Goal: Task Accomplishment & Management: Complete application form

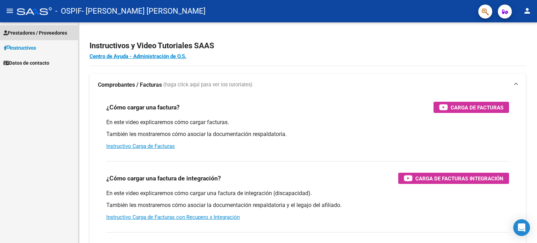
click at [39, 35] on span "Prestadores / Proveedores" at bounding box center [35, 33] width 64 height 8
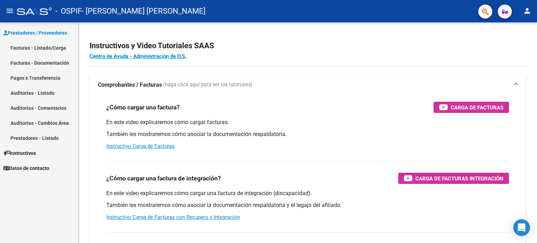
click at [36, 48] on link "Facturas - Listado/Carga" at bounding box center [39, 47] width 78 height 15
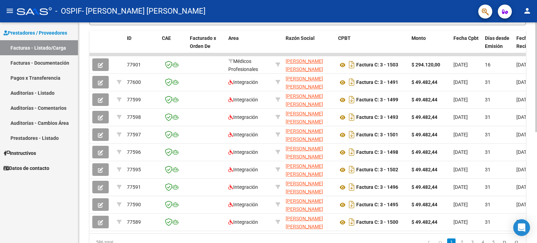
scroll to position [192, 0]
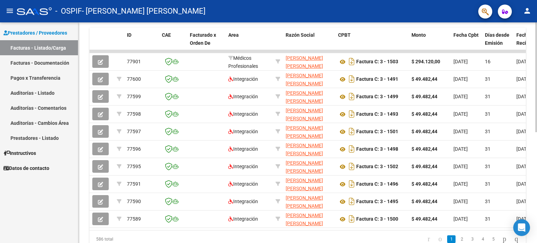
click at [537, 156] on div at bounding box center [536, 175] width 2 height 110
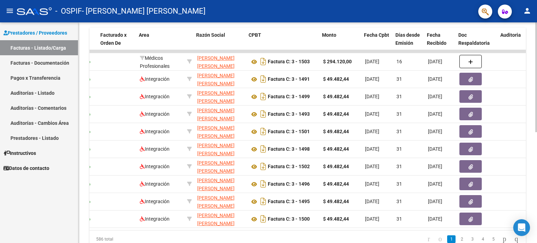
scroll to position [0, 89]
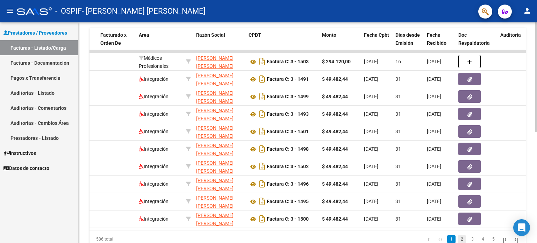
click at [458, 242] on link "2" at bounding box center [462, 239] width 8 height 8
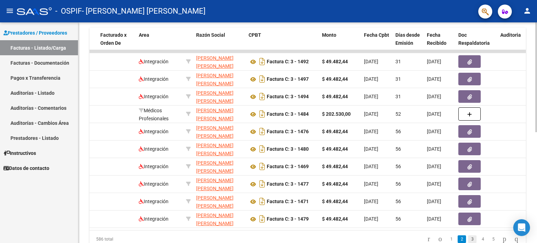
click at [468, 242] on link "3" at bounding box center [472, 239] width 8 height 8
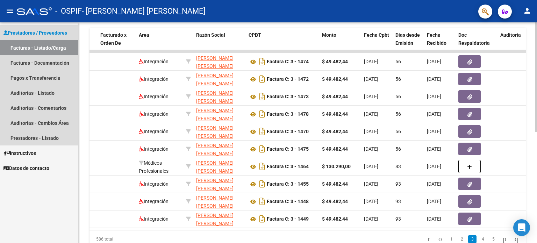
click at [56, 52] on link "Facturas - Listado/Carga" at bounding box center [39, 47] width 78 height 15
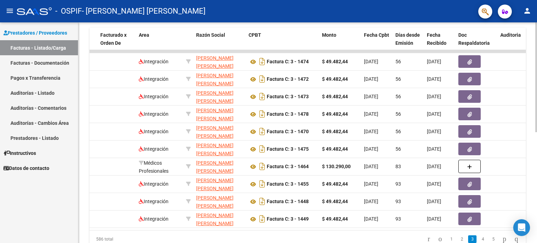
click at [55, 51] on link "Facturas - Listado/Carga" at bounding box center [39, 47] width 78 height 15
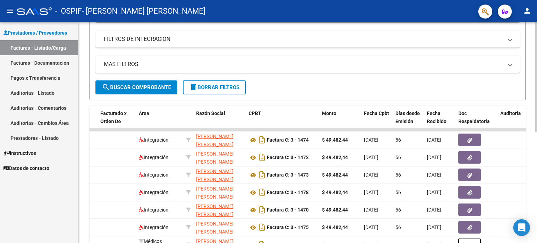
click at [528, 97] on div "Video tutorial PRESTADORES -> Listado de CPBTs Emitidos por Prestadores / Prove…" at bounding box center [308, 128] width 460 height 439
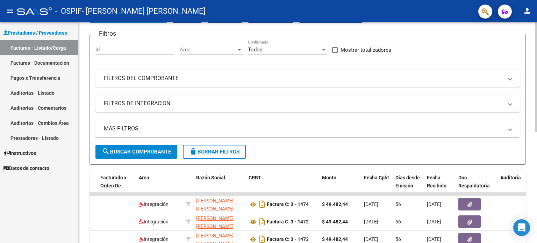
scroll to position [0, 0]
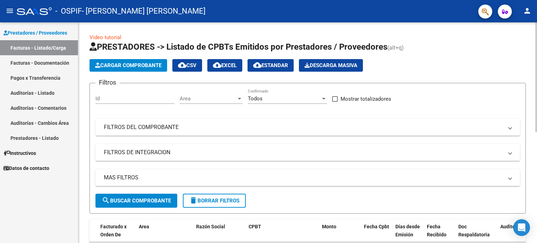
click at [530, 85] on div "Video tutorial PRESTADORES -> Listado de CPBTs Emitidos por Prestadores / Prove…" at bounding box center [308, 241] width 460 height 439
click at [133, 63] on span "Cargar Comprobante" at bounding box center [128, 65] width 66 height 6
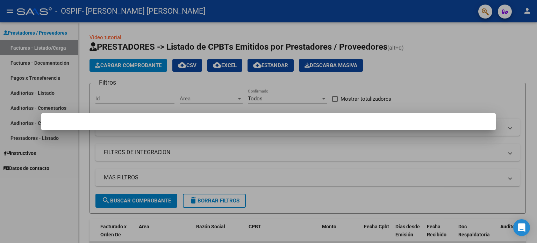
click at [133, 63] on div at bounding box center [268, 121] width 537 height 243
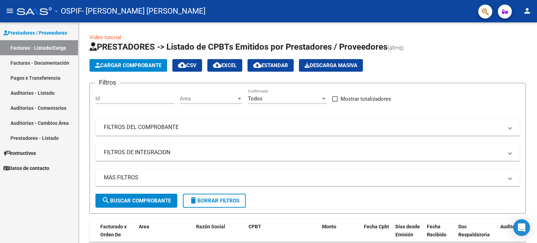
click at [132, 64] on span "Cargar Comprobante" at bounding box center [128, 65] width 66 height 6
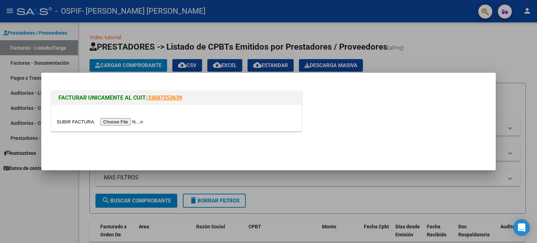
click at [74, 123] on input "file" at bounding box center [101, 121] width 88 height 7
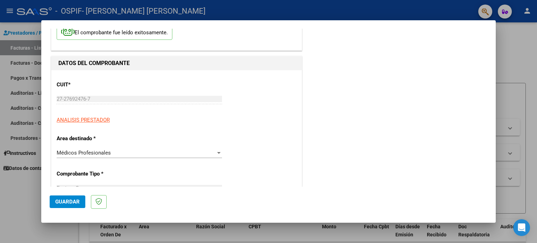
scroll to position [43, 0]
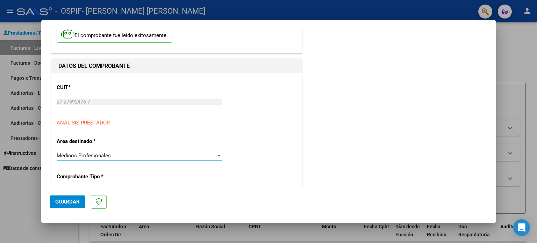
click at [218, 155] on div at bounding box center [218, 156] width 3 height 2
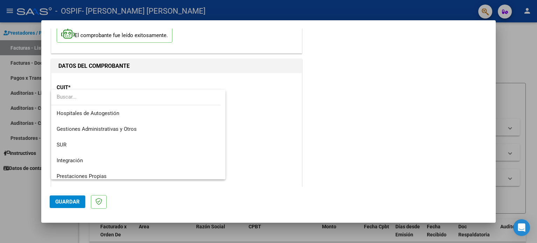
scroll to position [36, 0]
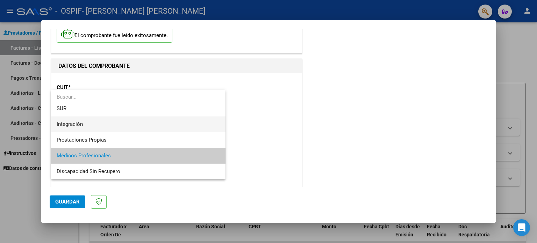
click at [144, 129] on span "Integración" at bounding box center [139, 124] width 164 height 16
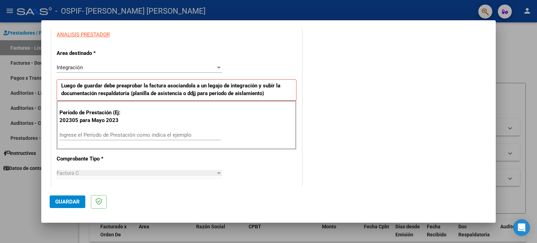
scroll to position [159, 0]
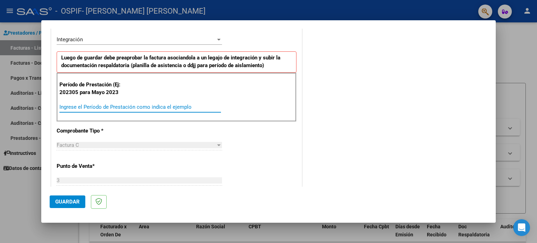
click at [190, 107] on input "Ingrese el Período de Prestación como indica el ejemplo" at bounding box center [140, 107] width 162 height 6
type input "202507"
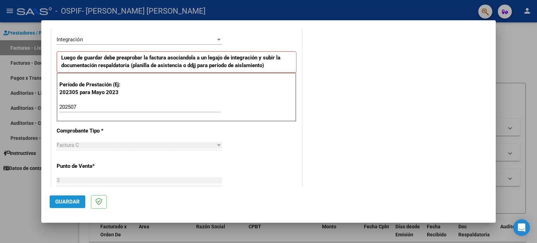
click at [70, 201] on span "Guardar" at bounding box center [67, 202] width 24 height 6
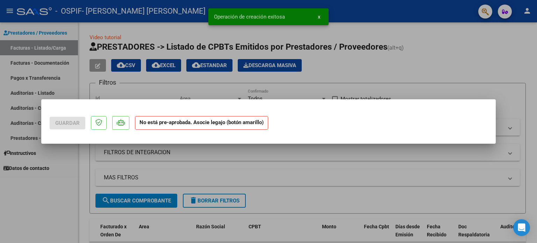
scroll to position [0, 0]
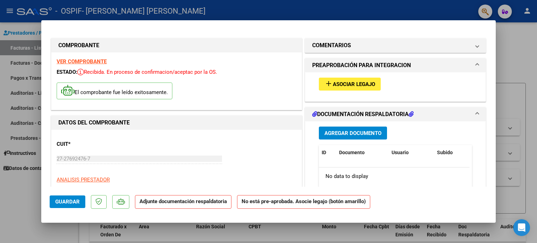
click at [358, 84] on span "Asociar Legajo" at bounding box center [354, 84] width 42 height 6
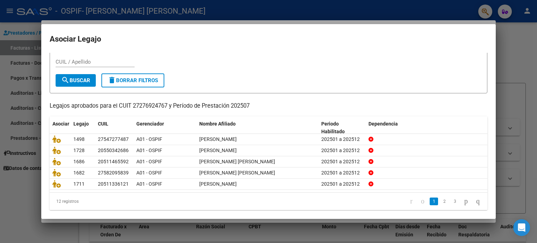
scroll to position [23, 0]
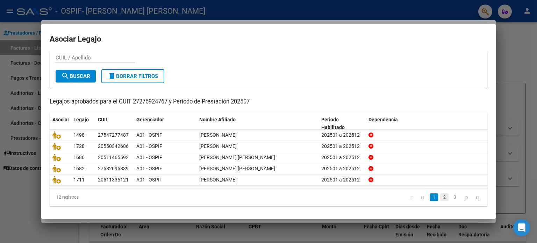
click at [440, 198] on link "2" at bounding box center [444, 197] width 8 height 8
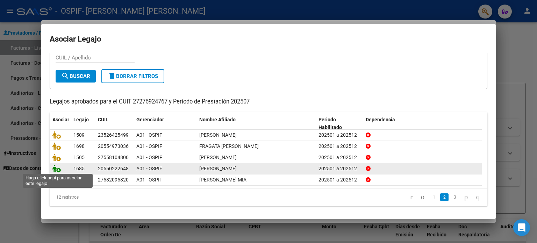
click at [55, 169] on icon at bounding box center [56, 169] width 8 height 8
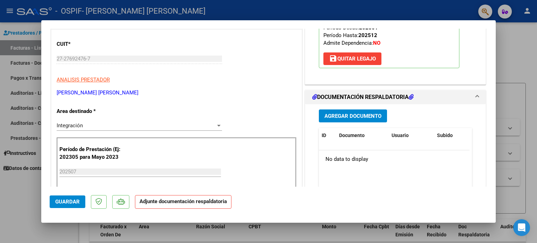
scroll to position [123, 0]
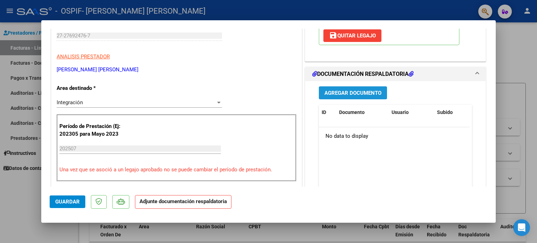
click at [351, 95] on span "Agregar Documento" at bounding box center [352, 93] width 57 height 6
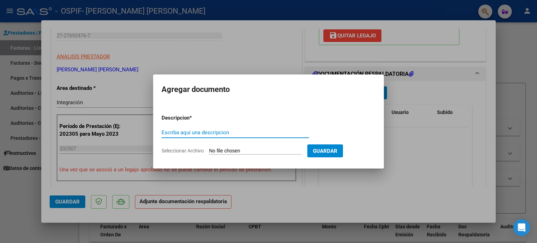
click at [252, 130] on input "Escriba aquí una descripcion" at bounding box center [236, 132] width 148 height 6
type input "autorizacion"
click at [192, 149] on span "Seleccionar Archivo" at bounding box center [183, 151] width 42 height 6
click at [209, 149] on input "Seleccionar Archivo" at bounding box center [255, 151] width 93 height 7
type input "C:\fakepath\Autorizacion [PERSON_NAME].png"
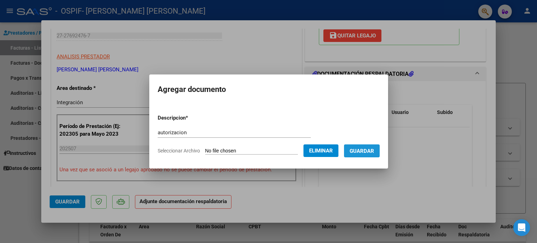
click at [373, 150] on span "Guardar" at bounding box center [362, 151] width 24 height 6
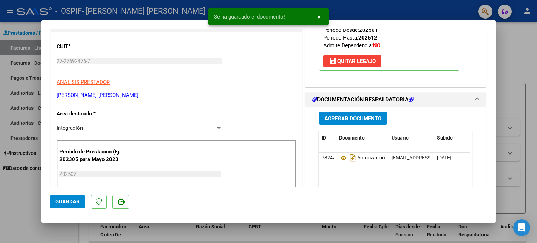
scroll to position [103, 0]
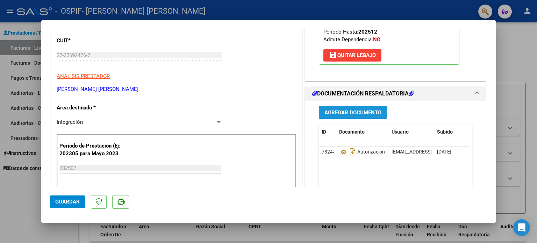
click at [367, 109] on span "Agregar Documento" at bounding box center [352, 112] width 57 height 6
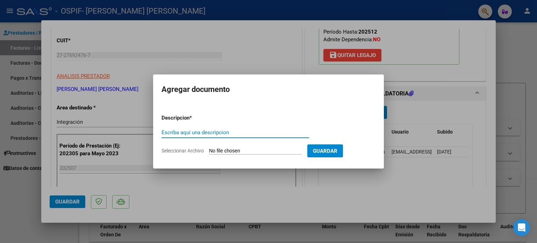
click at [264, 131] on input "Escriba aquí una descripcion" at bounding box center [236, 132] width 148 height 6
type input "asistencia"
click at [185, 149] on span "Seleccionar Archivo" at bounding box center [183, 151] width 42 height 6
click at [209, 149] on input "Seleccionar Archivo" at bounding box center [255, 151] width 93 height 7
type input "C:\fakepath\[PERSON_NAME] .jpg"
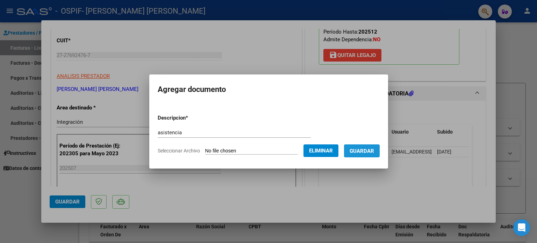
click at [365, 153] on span "Guardar" at bounding box center [362, 151] width 24 height 6
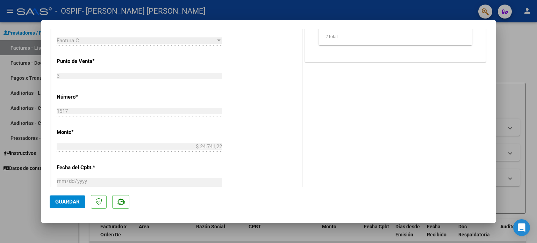
scroll to position [302, 0]
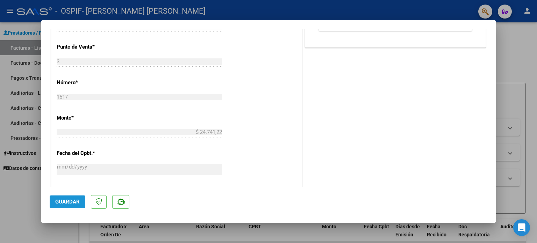
click at [60, 205] on span "Guardar" at bounding box center [67, 202] width 24 height 6
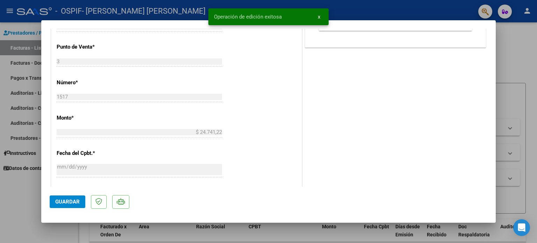
click at [32, 205] on div at bounding box center [268, 121] width 537 height 243
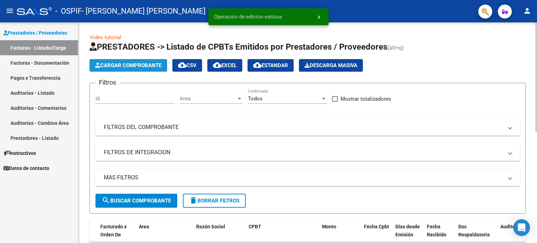
click at [155, 70] on button "Cargar Comprobante" at bounding box center [128, 65] width 78 height 13
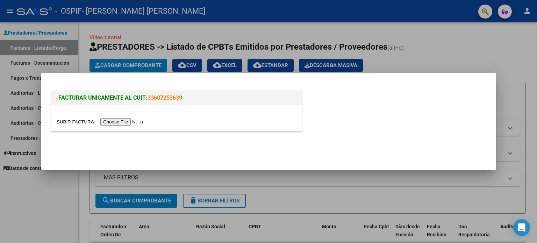
click at [73, 121] on input "file" at bounding box center [101, 121] width 88 height 7
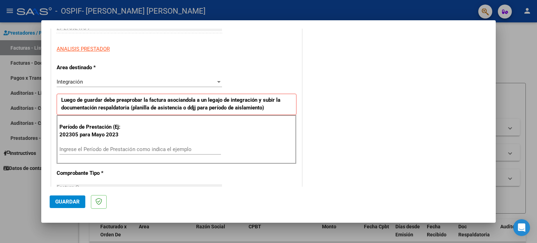
scroll to position [131, 0]
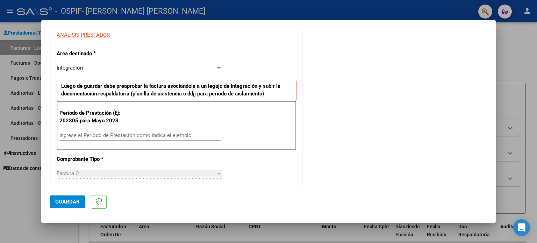
click at [175, 135] on input "Ingrese el Período de Prestación como indica el ejemplo" at bounding box center [140, 135] width 162 height 6
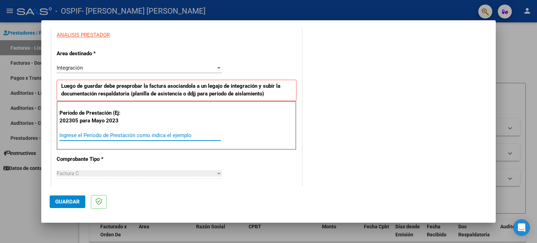
click at [175, 135] on input "Ingrese el Período de Prestación como indica el ejemplo" at bounding box center [140, 135] width 162 height 6
type input "202507"
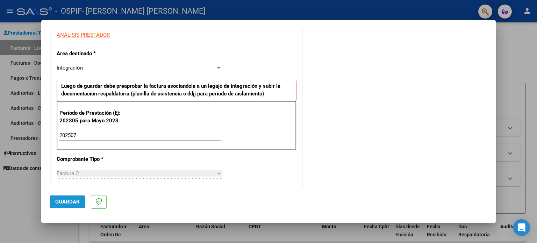
click at [78, 201] on span "Guardar" at bounding box center [67, 202] width 24 height 6
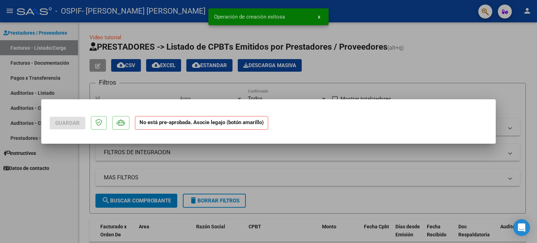
scroll to position [0, 0]
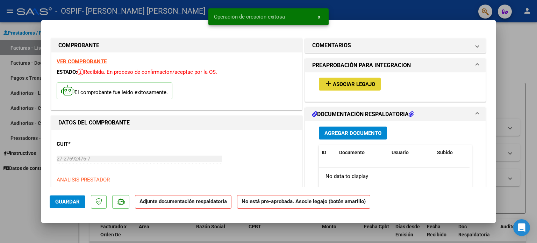
click at [364, 85] on span "Asociar Legajo" at bounding box center [354, 84] width 42 height 6
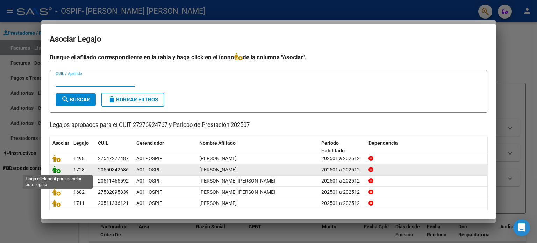
click at [56, 171] on icon at bounding box center [56, 170] width 8 height 8
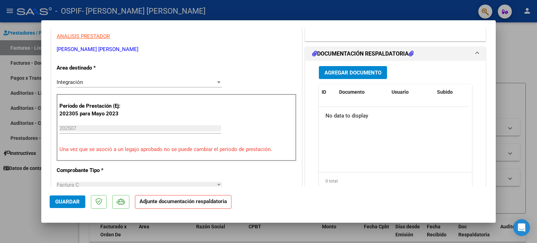
scroll to position [155, 0]
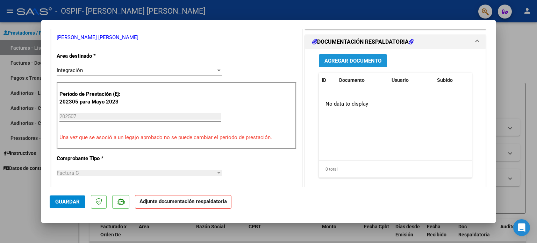
click at [347, 62] on span "Agregar Documento" at bounding box center [352, 61] width 57 height 6
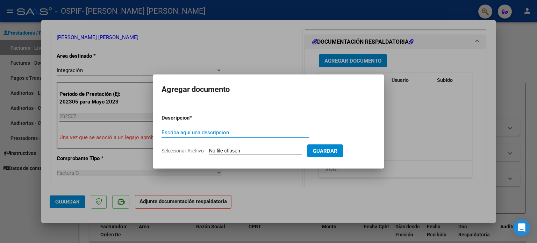
click at [227, 131] on input "Escriba aquí una descripcion" at bounding box center [236, 132] width 148 height 6
type input "autorizacion"
click at [172, 150] on span "Seleccionar Archivo" at bounding box center [183, 151] width 42 height 6
click at [209, 150] on input "Seleccionar Archivo" at bounding box center [255, 151] width 93 height 7
type input "C:\fakepath\[PERSON_NAME] AUTORIZACION.png"
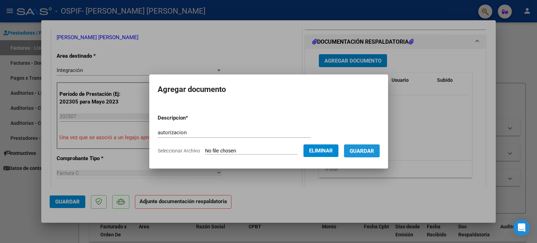
click at [361, 150] on span "Guardar" at bounding box center [362, 151] width 24 height 6
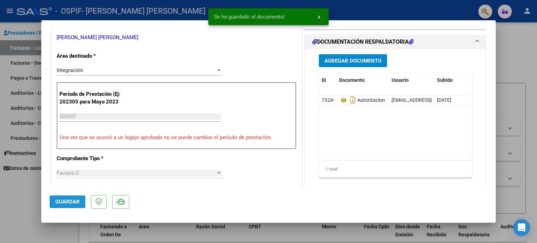
click at [69, 203] on span "Guardar" at bounding box center [67, 202] width 24 height 6
click at [31, 208] on div at bounding box center [268, 121] width 537 height 243
type input "$ 0,00"
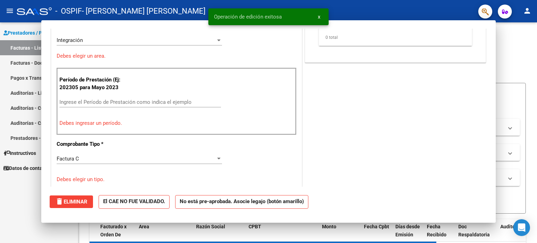
scroll to position [126, 0]
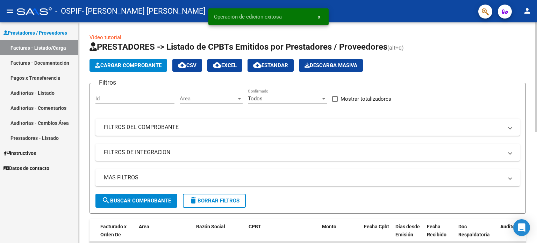
click at [130, 64] on span "Cargar Comprobante" at bounding box center [128, 65] width 66 height 6
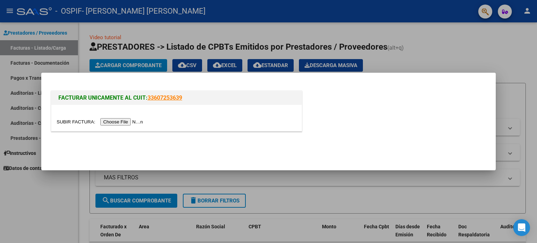
click at [78, 121] on input "file" at bounding box center [101, 121] width 88 height 7
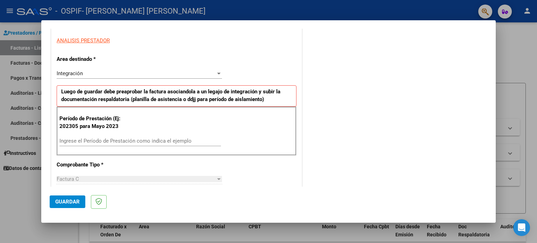
scroll to position [136, 0]
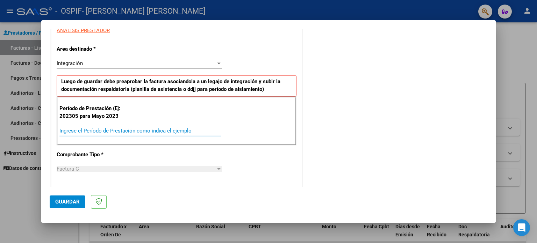
click at [157, 129] on input "Ingrese el Período de Prestación como indica el ejemplo" at bounding box center [140, 131] width 162 height 6
type input "202507"
click at [70, 200] on span "Guardar" at bounding box center [67, 202] width 24 height 6
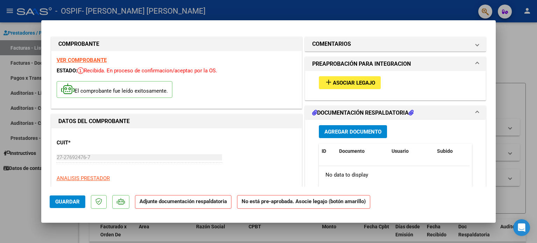
scroll to position [0, 0]
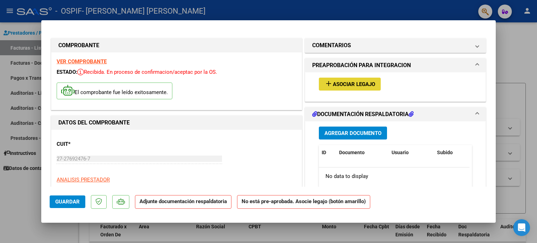
click at [347, 85] on span "Asociar Legajo" at bounding box center [354, 84] width 42 height 6
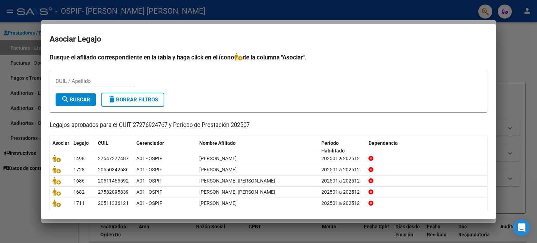
click at [347, 85] on div "CUIL / Apellido" at bounding box center [269, 84] width 426 height 17
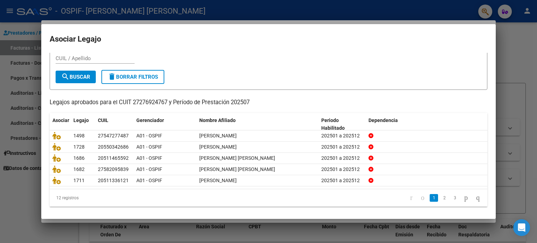
scroll to position [23, 0]
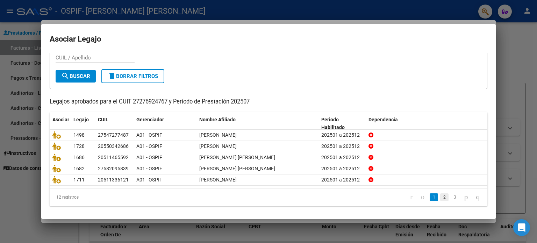
click at [440, 196] on link "2" at bounding box center [444, 197] width 8 height 8
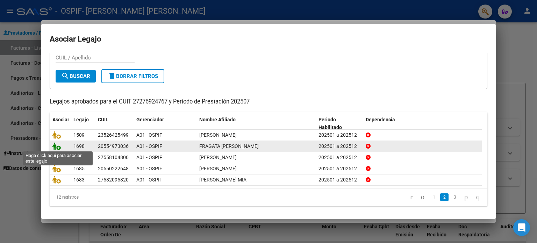
click at [56, 148] on icon at bounding box center [56, 146] width 8 height 8
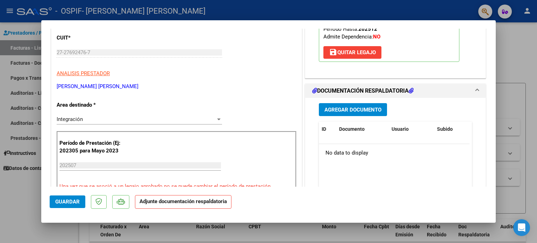
scroll to position [129, 0]
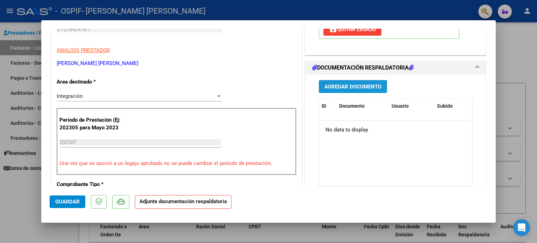
click at [361, 85] on span "Agregar Documento" at bounding box center [352, 87] width 57 height 6
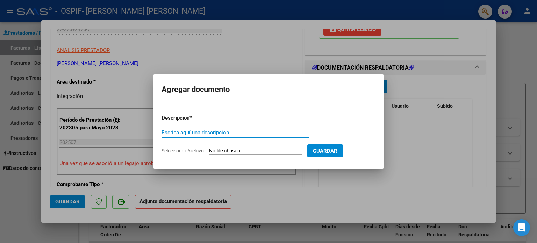
click at [245, 130] on input "Escriba aquí una descripcion" at bounding box center [236, 132] width 148 height 6
type input "autorizacion"
click at [189, 151] on span "Seleccionar Archivo" at bounding box center [183, 151] width 42 height 6
click at [209, 151] on input "Seleccionar Archivo" at bounding box center [255, 151] width 93 height 7
type input "C:\fakepath\Fragata Asist.jpg"
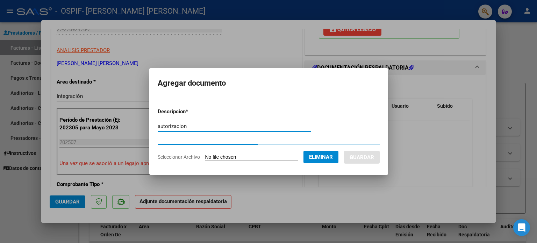
click at [186, 127] on input "autorizacion" at bounding box center [234, 126] width 153 height 6
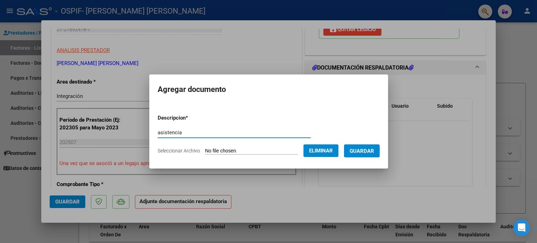
type input "asistencia"
click at [374, 150] on span "Guardar" at bounding box center [362, 151] width 24 height 6
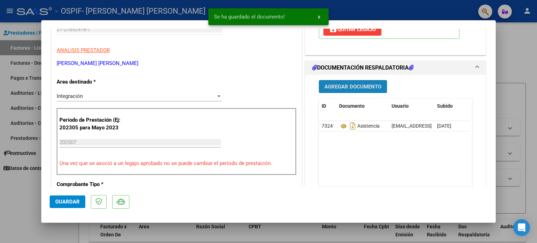
click at [351, 85] on span "Agregar Documento" at bounding box center [352, 87] width 57 height 6
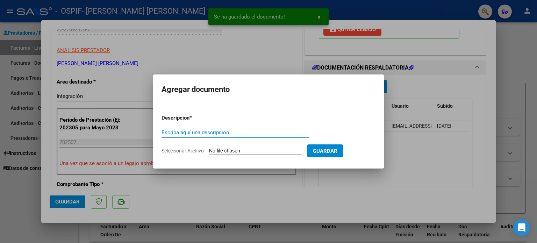
click at [238, 132] on input "Escriba aquí una descripcion" at bounding box center [236, 132] width 148 height 6
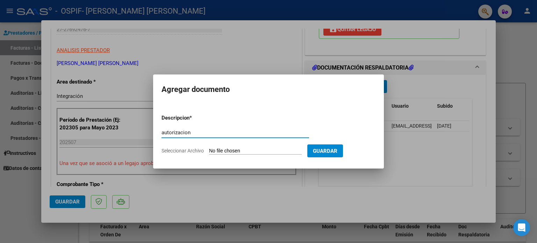
type input "autorizacion"
click at [185, 149] on span "Seleccionar Archivo" at bounding box center [183, 151] width 42 height 6
click at [209, 149] on input "Seleccionar Archivo" at bounding box center [255, 151] width 93 height 7
type input "C:\fakepath\autorizacion Fragata.png"
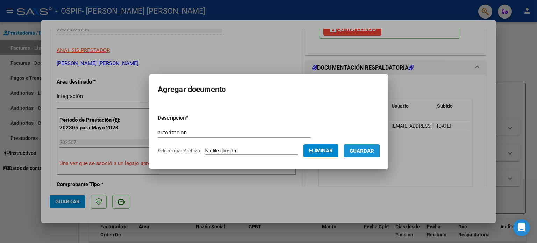
click at [362, 151] on span "Guardar" at bounding box center [362, 151] width 24 height 6
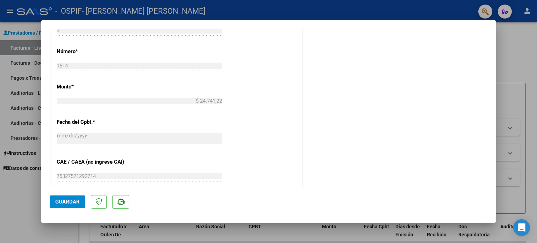
scroll to position [337, 0]
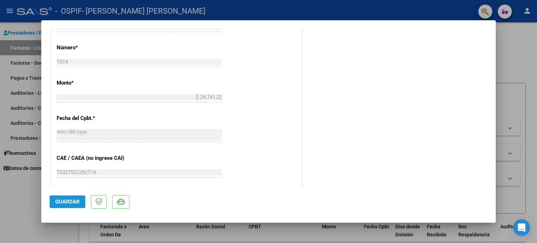
click at [71, 203] on span "Guardar" at bounding box center [67, 202] width 24 height 6
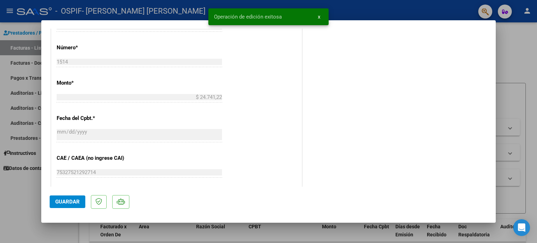
click at [23, 200] on div at bounding box center [268, 121] width 537 height 243
type input "$ 0,00"
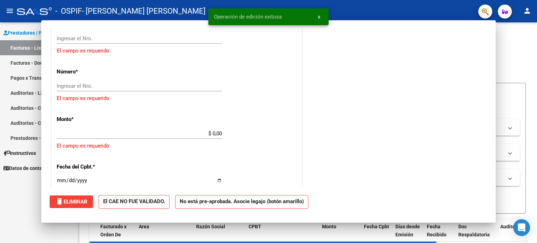
scroll to position [349, 0]
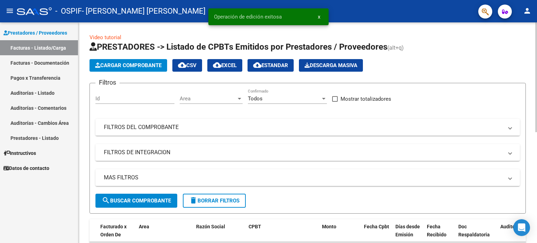
click at [134, 67] on span "Cargar Comprobante" at bounding box center [128, 65] width 66 height 6
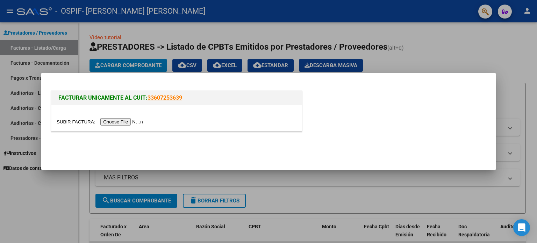
drag, startPoint x: 134, startPoint y: 67, endPoint x: 208, endPoint y: 115, distance: 88.1
click at [208, 115] on div "FACTURAR UNICAMENTE AL CUIT: 33607253639" at bounding box center [268, 121] width 537 height 243
click at [81, 123] on input "file" at bounding box center [101, 121] width 88 height 7
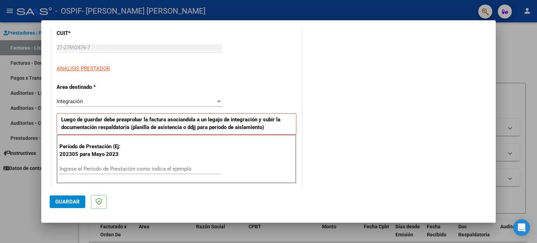
scroll to position [126, 0]
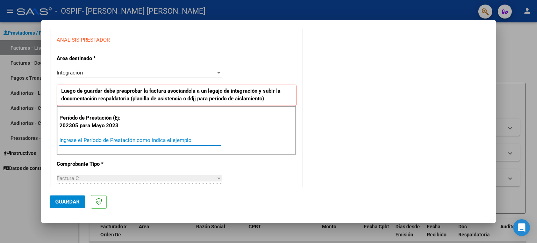
click at [165, 137] on input "Ingrese el Período de Prestación como indica el ejemplo" at bounding box center [140, 140] width 162 height 6
type input "202507"
click at [70, 201] on span "Guardar" at bounding box center [67, 202] width 24 height 6
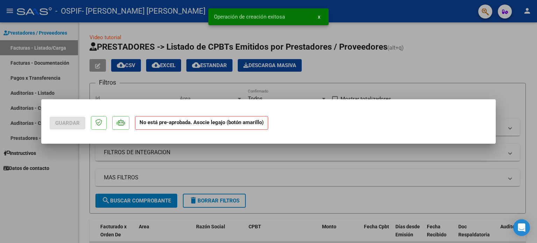
scroll to position [0, 0]
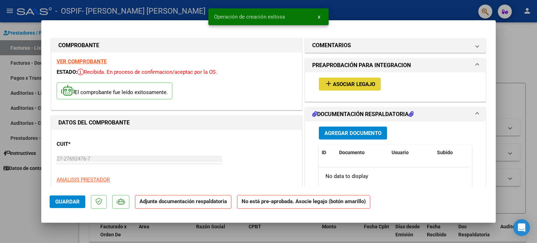
click at [345, 84] on span "Asociar Legajo" at bounding box center [354, 84] width 42 height 6
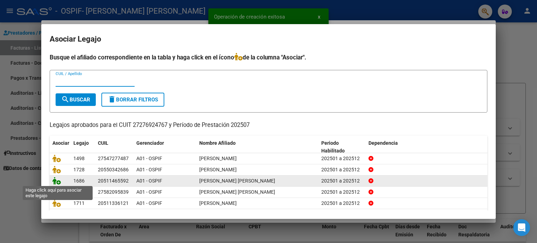
click at [57, 181] on icon at bounding box center [56, 181] width 8 height 8
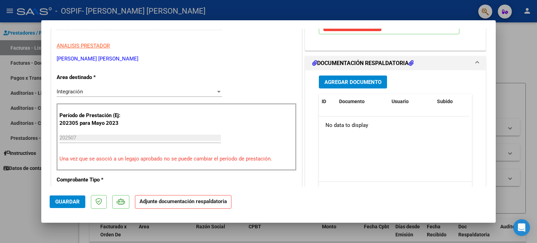
scroll to position [137, 0]
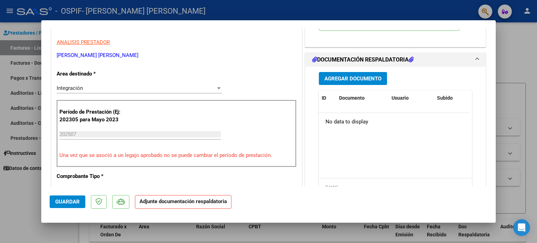
click at [336, 76] on span "Agregar Documento" at bounding box center [352, 79] width 57 height 6
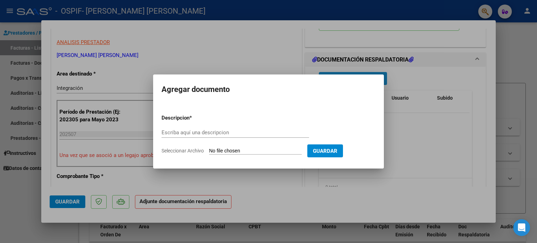
click at [336, 74] on div "Agregar documento Descripcion * Escriba aquí una descripcion Seleccionar Archiv…" at bounding box center [268, 121] width 231 height 94
click at [237, 134] on input "Escriba aquí una descripcion" at bounding box center [236, 132] width 148 height 6
type input "autorizacion"
click at [197, 152] on span "Seleccionar Archivo" at bounding box center [183, 151] width 42 height 6
click at [209, 152] on input "Seleccionar Archivo" at bounding box center [255, 151] width 93 height 7
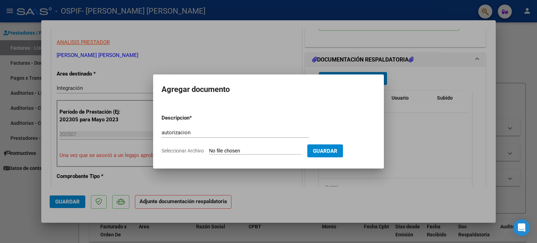
type input "C:\fakepath\[PERSON_NAME] asist .jpg"
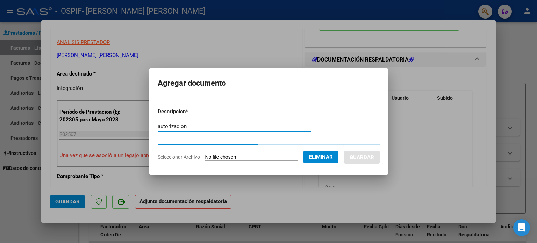
click at [186, 127] on input "autorizacion" at bounding box center [234, 126] width 153 height 6
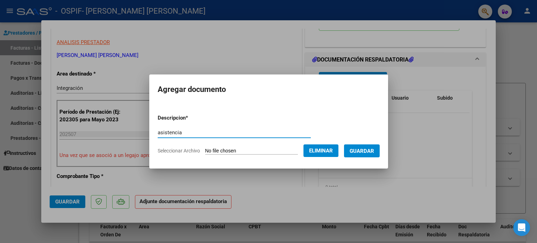
type input "asistencia"
click at [369, 151] on span "Guardar" at bounding box center [362, 151] width 24 height 6
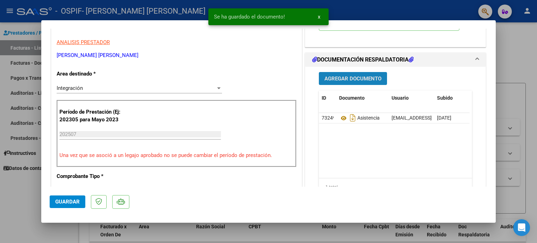
click at [344, 78] on span "Agregar Documento" at bounding box center [352, 79] width 57 height 6
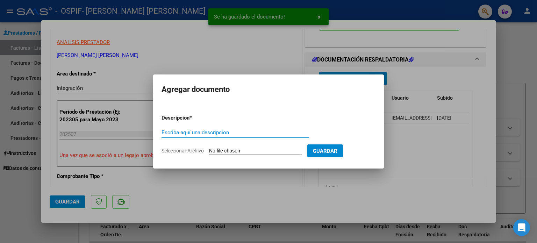
click at [234, 130] on input "Escriba aquí una descripcion" at bounding box center [236, 132] width 148 height 6
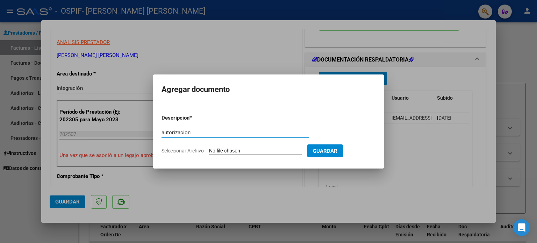
type input "autorizacion"
click at [186, 153] on span "Seleccionar Archivo" at bounding box center [183, 151] width 42 height 6
click at [209, 153] on input "Seleccionar Archivo" at bounding box center [255, 151] width 93 height 7
type input "C:\fakepath\AUTORIZACION [PERSON_NAME].png"
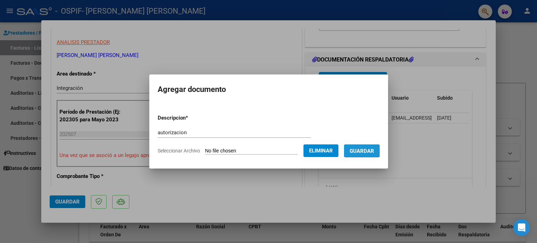
click at [364, 150] on span "Guardar" at bounding box center [362, 151] width 24 height 6
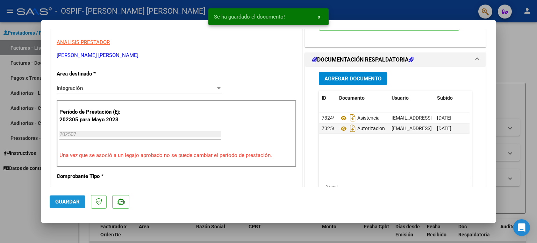
click at [69, 200] on span "Guardar" at bounding box center [67, 202] width 24 height 6
click at [28, 201] on div at bounding box center [268, 121] width 537 height 243
type input "$ 0,00"
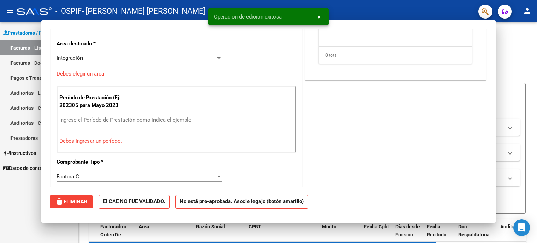
scroll to position [0, 0]
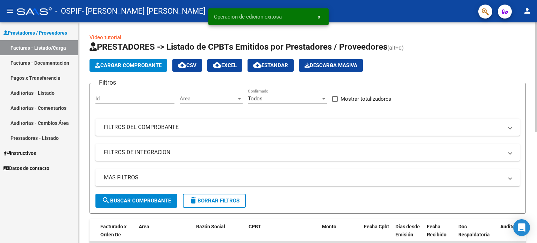
click at [136, 63] on span "Cargar Comprobante" at bounding box center [128, 65] width 66 height 6
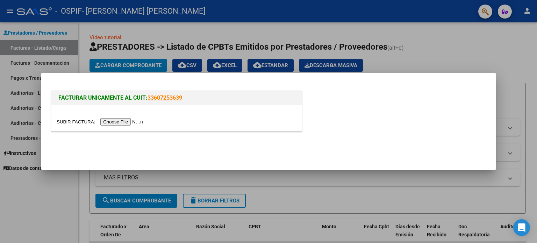
click at [79, 120] on input "file" at bounding box center [101, 121] width 88 height 7
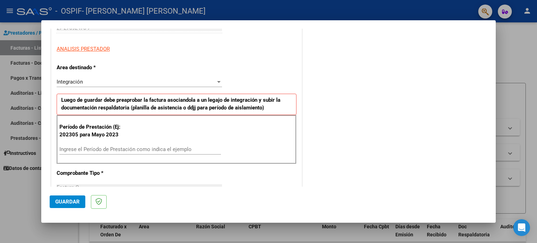
scroll to position [123, 0]
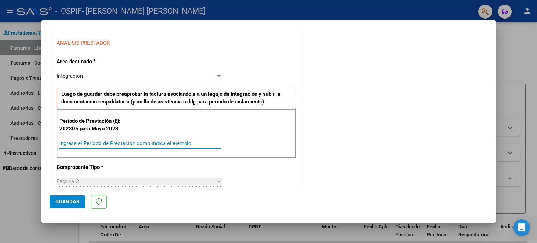
click at [152, 145] on input "Ingrese el Período de Prestación como indica el ejemplo" at bounding box center [140, 143] width 162 height 6
type input "202507"
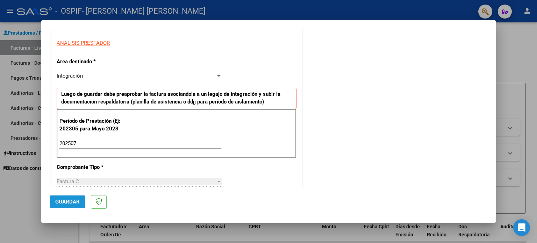
click at [62, 204] on span "Guardar" at bounding box center [67, 202] width 24 height 6
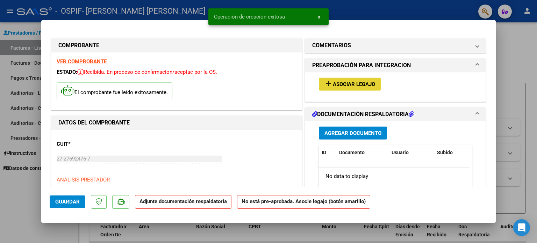
click at [329, 86] on mat-icon "add" at bounding box center [328, 83] width 8 height 8
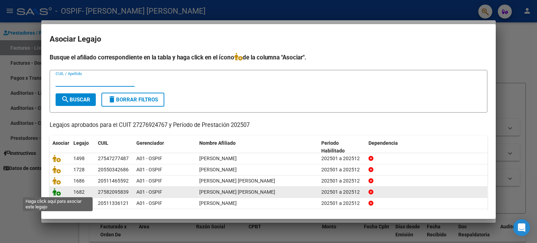
click at [57, 192] on icon at bounding box center [56, 192] width 8 height 8
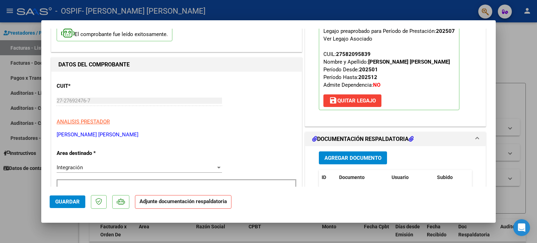
scroll to position [124, 0]
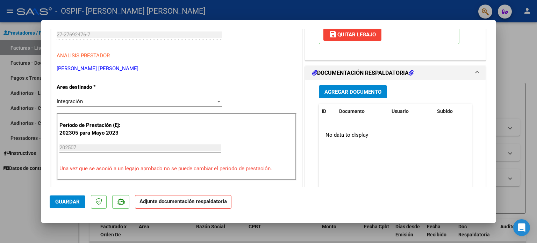
click at [365, 92] on span "Agregar Documento" at bounding box center [352, 92] width 57 height 6
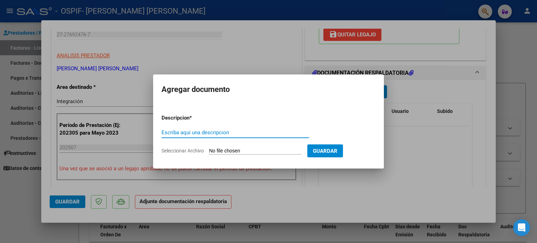
click at [266, 131] on input "Escriba aquí una descripcion" at bounding box center [236, 132] width 148 height 6
type input "asistencia"
click at [197, 150] on span "Seleccionar Archivo" at bounding box center [183, 151] width 42 height 6
click at [209, 150] on input "Seleccionar Archivo" at bounding box center [255, 151] width 93 height 7
type input "C:\fakepath\[PERSON_NAME] asist .jpg"
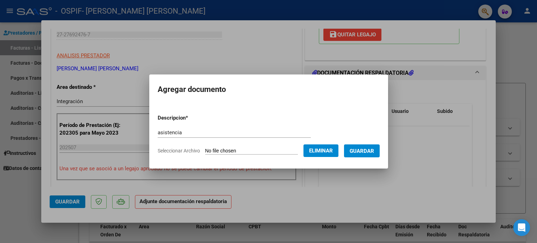
click at [368, 151] on span "Guardar" at bounding box center [362, 151] width 24 height 6
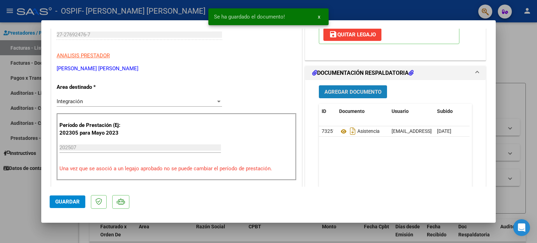
click at [345, 90] on span "Agregar Documento" at bounding box center [352, 92] width 57 height 6
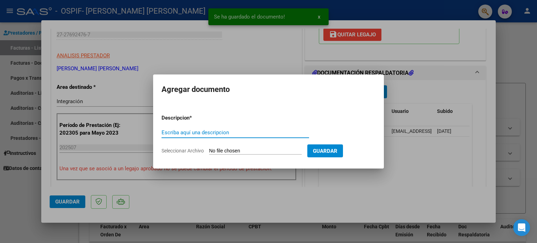
click at [250, 134] on input "Escriba aquí una descripcion" at bounding box center [236, 132] width 148 height 6
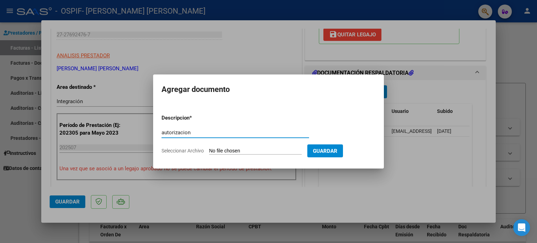
type input "autorizacion"
click at [176, 152] on span "Seleccionar Archivo" at bounding box center [183, 151] width 42 height 6
click at [209, 152] on input "Seleccionar Archivo" at bounding box center [255, 151] width 93 height 7
type input "C:\fakepath\Autorizacion [PERSON_NAME].png"
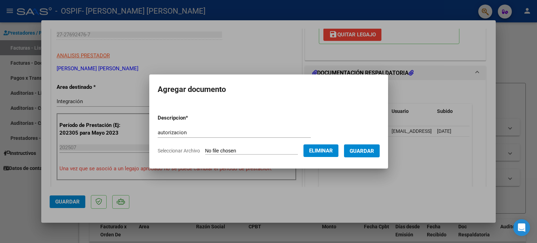
click at [373, 150] on span "Guardar" at bounding box center [362, 151] width 24 height 6
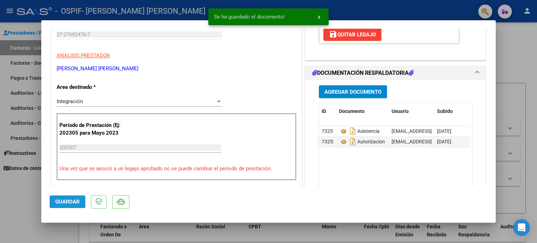
click at [62, 204] on span "Guardar" at bounding box center [67, 202] width 24 height 6
click at [32, 215] on div at bounding box center [268, 121] width 537 height 243
type input "$ 0,00"
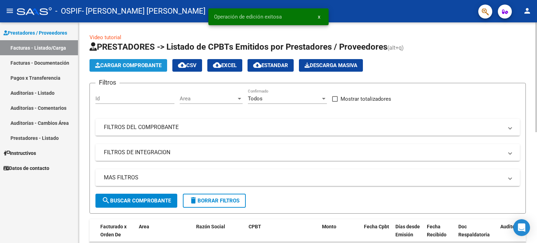
click at [143, 64] on span "Cargar Comprobante" at bounding box center [128, 65] width 66 height 6
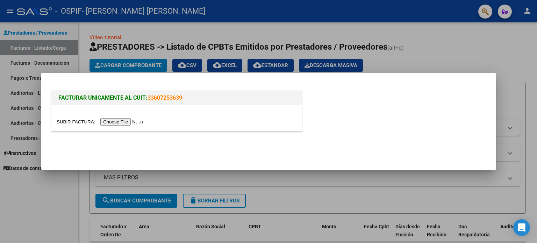
click at [71, 121] on input "file" at bounding box center [101, 121] width 88 height 7
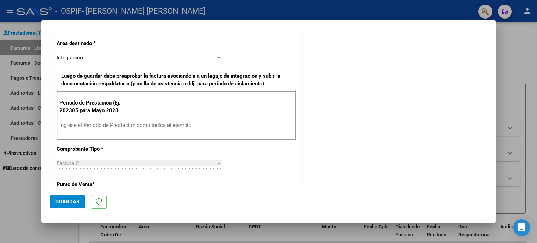
scroll to position [145, 0]
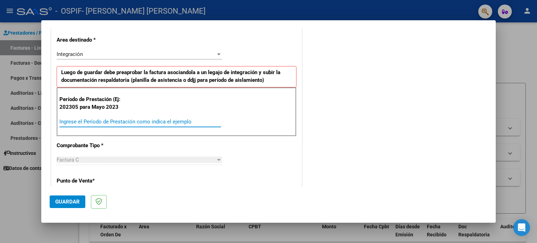
click at [186, 122] on input "Ingrese el Período de Prestación como indica el ejemplo" at bounding box center [140, 122] width 162 height 6
type input "202507"
click at [63, 202] on span "Guardar" at bounding box center [67, 202] width 24 height 6
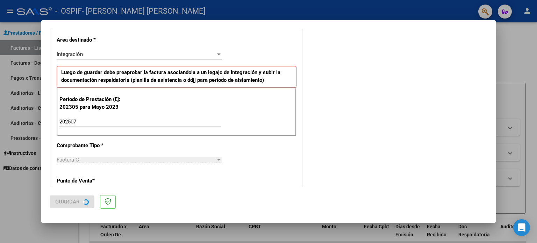
scroll to position [0, 0]
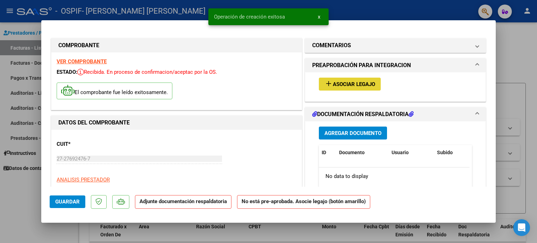
click at [341, 87] on span "Asociar Legajo" at bounding box center [354, 84] width 42 height 6
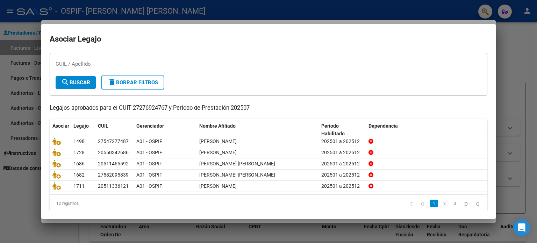
scroll to position [23, 0]
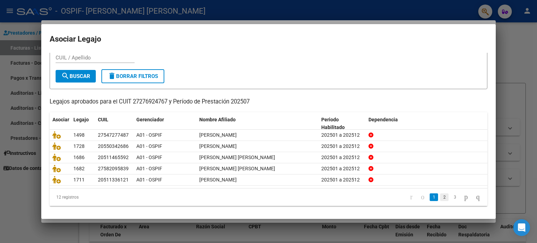
click at [440, 198] on link "2" at bounding box center [444, 197] width 8 height 8
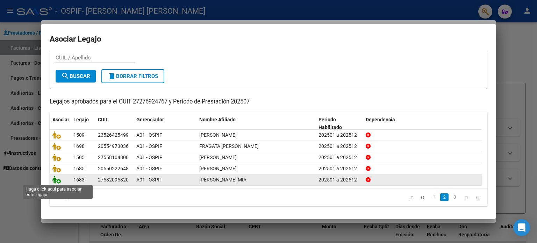
click at [55, 178] on icon at bounding box center [56, 180] width 8 height 8
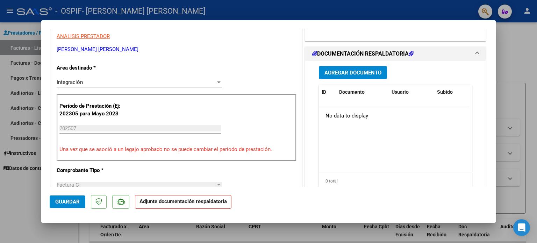
scroll to position [145, 0]
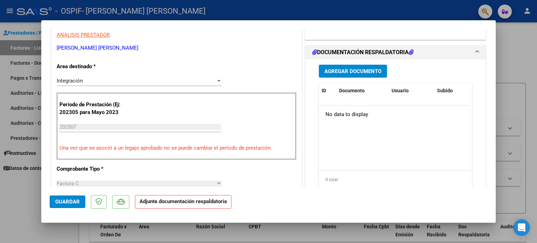
click at [379, 72] on button "Agregar Documento" at bounding box center [353, 71] width 68 height 13
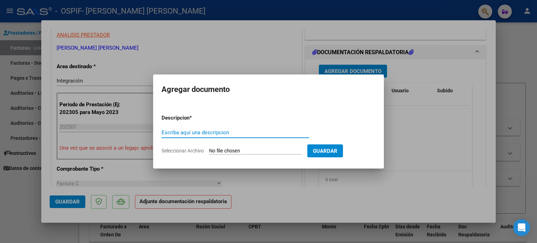
click at [237, 134] on input "Escriba aquí una descripcion" at bounding box center [236, 132] width 148 height 6
type input "autorizacion"
click at [189, 151] on span "Seleccionar Archivo" at bounding box center [183, 151] width 42 height 6
click at [209, 151] on input "Seleccionar Archivo" at bounding box center [255, 151] width 93 height 7
type input "C:\fakepath\[PERSON_NAME].jpg"
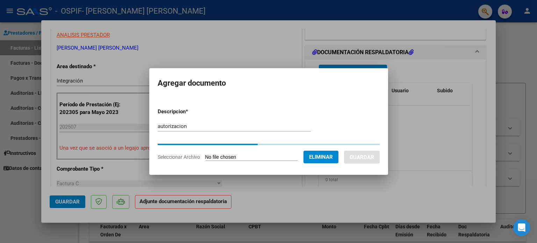
click at [191, 128] on input "autorizacion" at bounding box center [234, 126] width 153 height 6
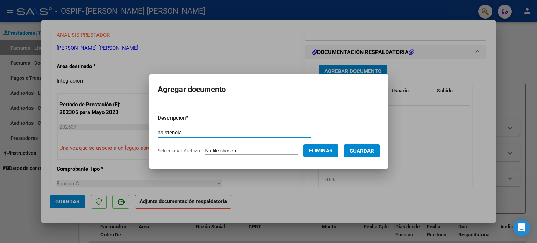
type input "asistencia"
click at [171, 151] on span "Seleccionar Archivo" at bounding box center [179, 151] width 42 height 6
click at [170, 150] on span "Seleccionar Archivo" at bounding box center [179, 151] width 42 height 6
click at [369, 151] on span "Guardar" at bounding box center [362, 151] width 24 height 6
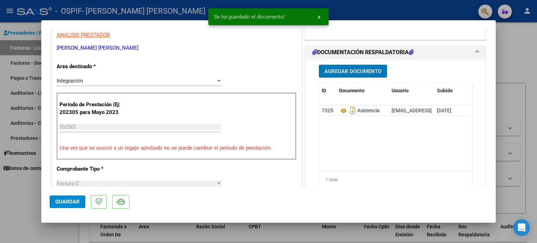
click at [348, 71] on span "Agregar Documento" at bounding box center [352, 71] width 57 height 6
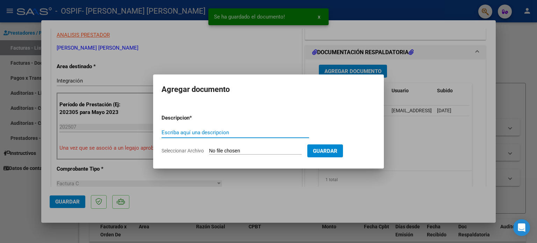
click at [195, 133] on input "Escriba aquí una descripcion" at bounding box center [236, 132] width 148 height 6
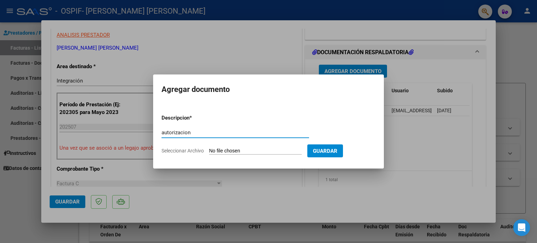
type input "autorizacion"
click at [179, 148] on span "Seleccionar Archivo" at bounding box center [183, 151] width 42 height 6
click at [209, 148] on input "Seleccionar Archivo" at bounding box center [255, 151] width 93 height 7
type input "C:\fakepath\[PERSON_NAME] AUTORIZACION.png"
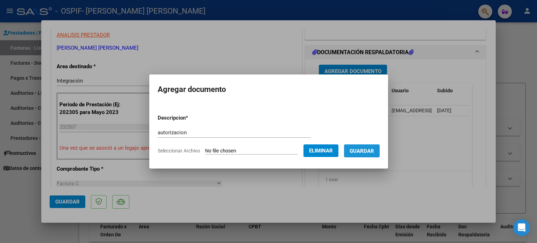
click at [372, 151] on span "Guardar" at bounding box center [362, 151] width 24 height 6
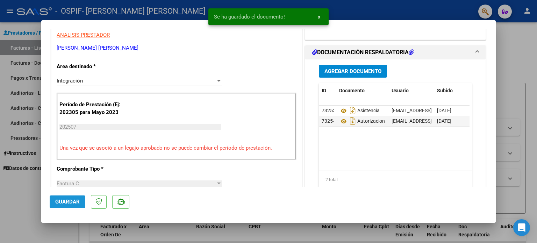
click at [67, 202] on span "Guardar" at bounding box center [67, 202] width 24 height 6
click at [31, 206] on div at bounding box center [268, 121] width 537 height 243
type input "$ 0,00"
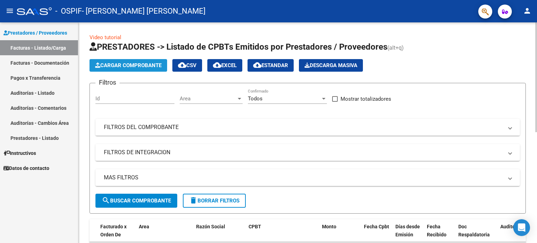
click at [143, 66] on span "Cargar Comprobante" at bounding box center [128, 65] width 66 height 6
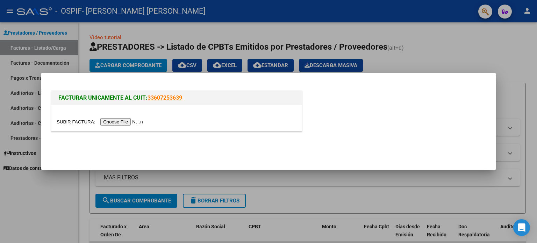
click at [77, 121] on input "file" at bounding box center [101, 121] width 88 height 7
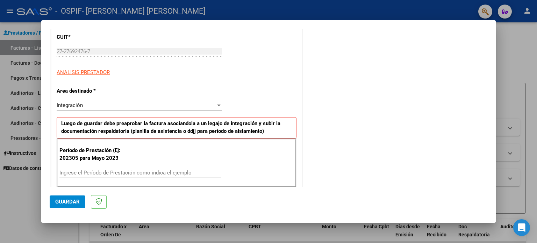
scroll to position [125, 0]
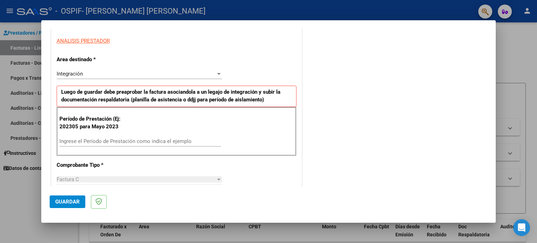
click at [186, 138] on input "Ingrese el Período de Prestación como indica el ejemplo" at bounding box center [140, 141] width 162 height 6
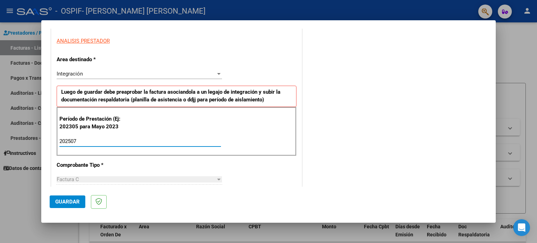
type input "202507"
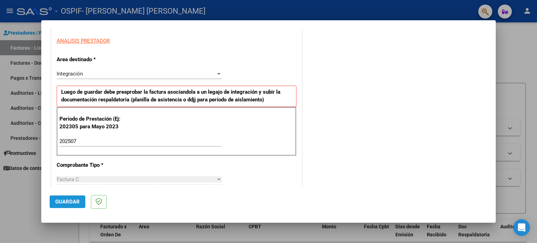
click at [69, 202] on span "Guardar" at bounding box center [67, 202] width 24 height 6
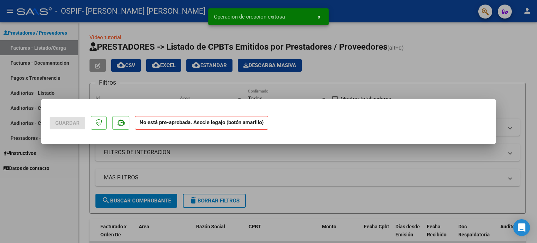
scroll to position [0, 0]
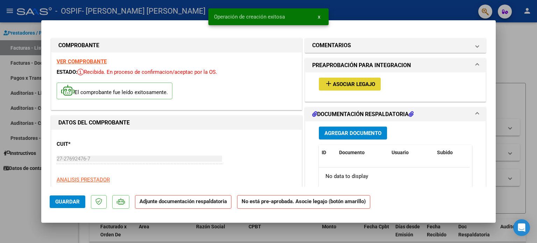
click at [335, 86] on span "Asociar Legajo" at bounding box center [354, 84] width 42 height 6
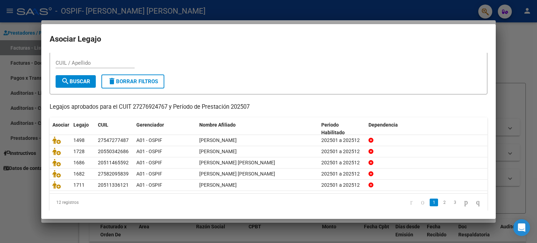
scroll to position [23, 0]
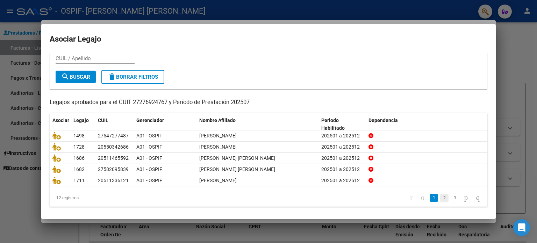
click at [440, 198] on link "2" at bounding box center [444, 198] width 8 height 8
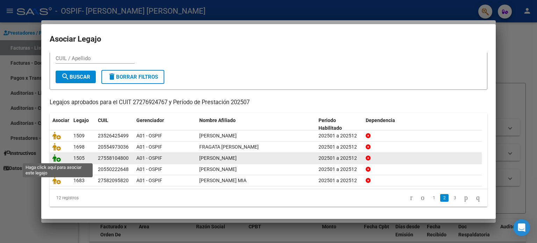
click at [54, 158] on icon at bounding box center [56, 158] width 8 height 8
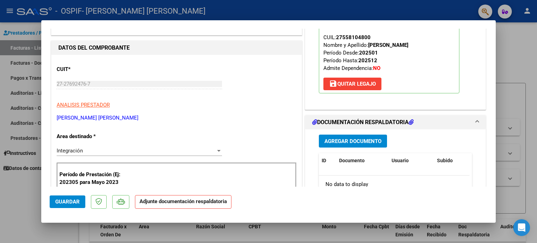
scroll to position [146, 0]
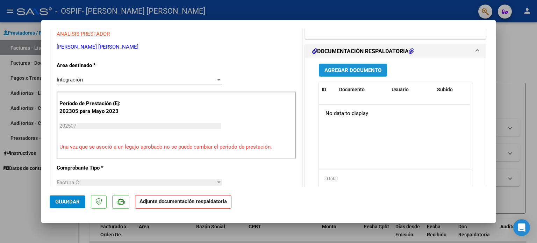
click at [358, 72] on span "Agregar Documento" at bounding box center [352, 70] width 57 height 6
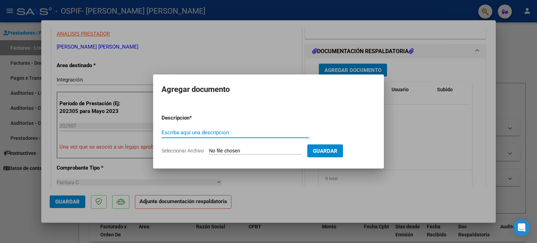
click at [267, 132] on input "Escriba aquí una descripcion" at bounding box center [236, 132] width 148 height 6
type input "asitencia"
click at [201, 150] on span "Seleccionar Archivo" at bounding box center [183, 151] width 42 height 6
click at [209, 150] on input "Seleccionar Archivo" at bounding box center [255, 151] width 93 height 7
type input "C:\fakepath\[PERSON_NAME].jpg"
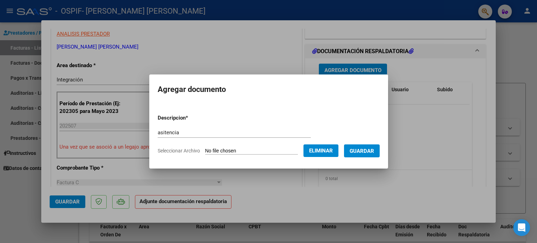
click at [373, 152] on span "Guardar" at bounding box center [362, 151] width 24 height 6
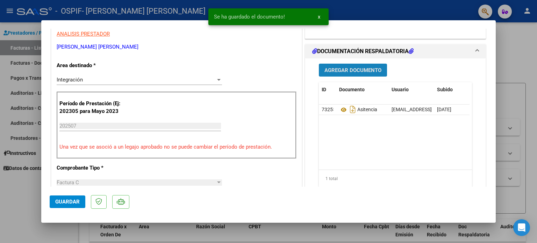
click at [346, 70] on span "Agregar Documento" at bounding box center [352, 70] width 57 height 6
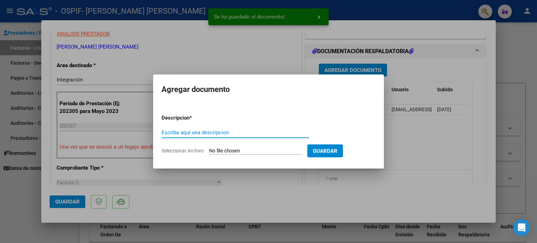
click at [205, 133] on input "Escriba aquí una descripcion" at bounding box center [236, 132] width 148 height 6
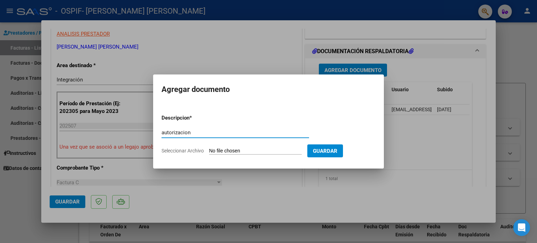
type input "autorizacion"
click at [184, 151] on span "Seleccionar Archivo" at bounding box center [183, 151] width 42 height 6
click at [209, 151] on input "Seleccionar Archivo" at bounding box center [255, 151] width 93 height 7
type input "C:\fakepath\Autorizacion [PERSON_NAME].png"
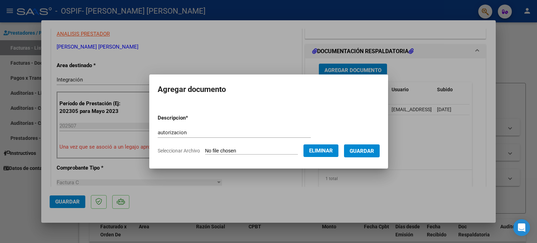
click at [364, 151] on span "Guardar" at bounding box center [362, 151] width 24 height 6
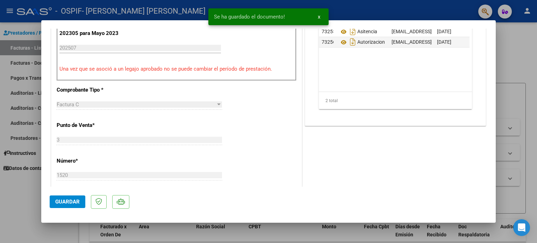
scroll to position [226, 0]
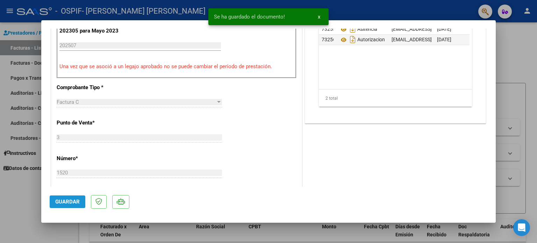
click at [70, 205] on button "Guardar" at bounding box center [68, 201] width 36 height 13
click at [25, 211] on div at bounding box center [268, 121] width 537 height 243
type input "$ 0,00"
